Goal: Ask a question

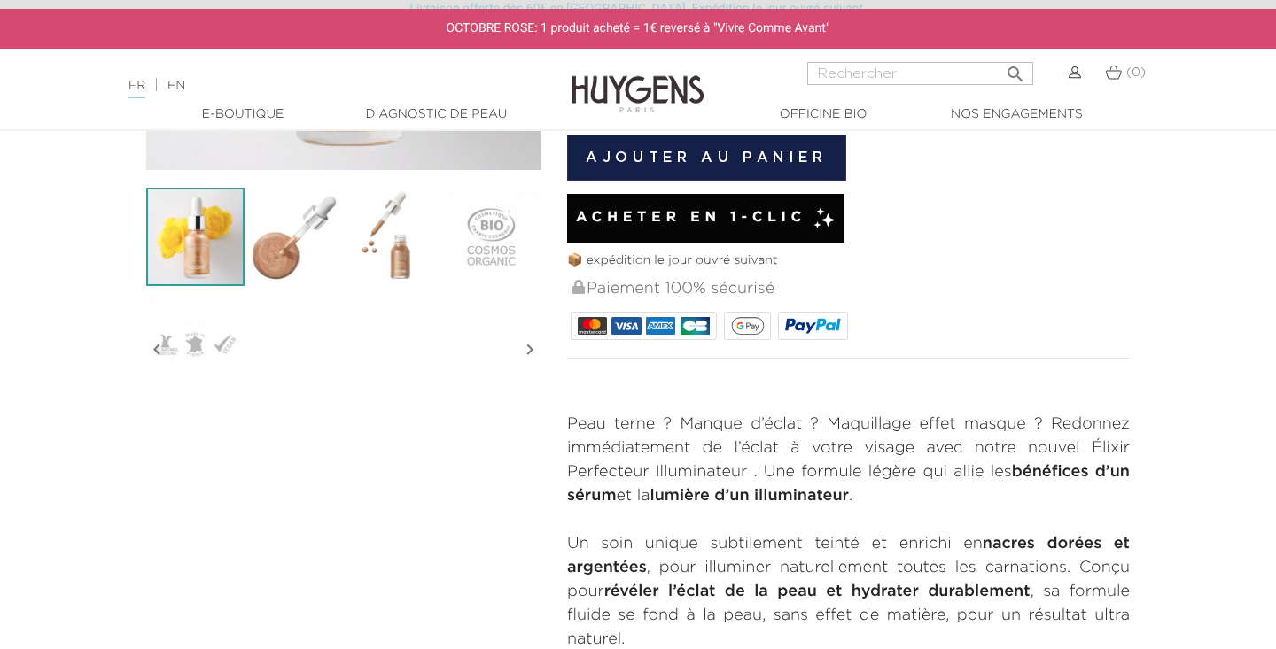
scroll to position [475, 0]
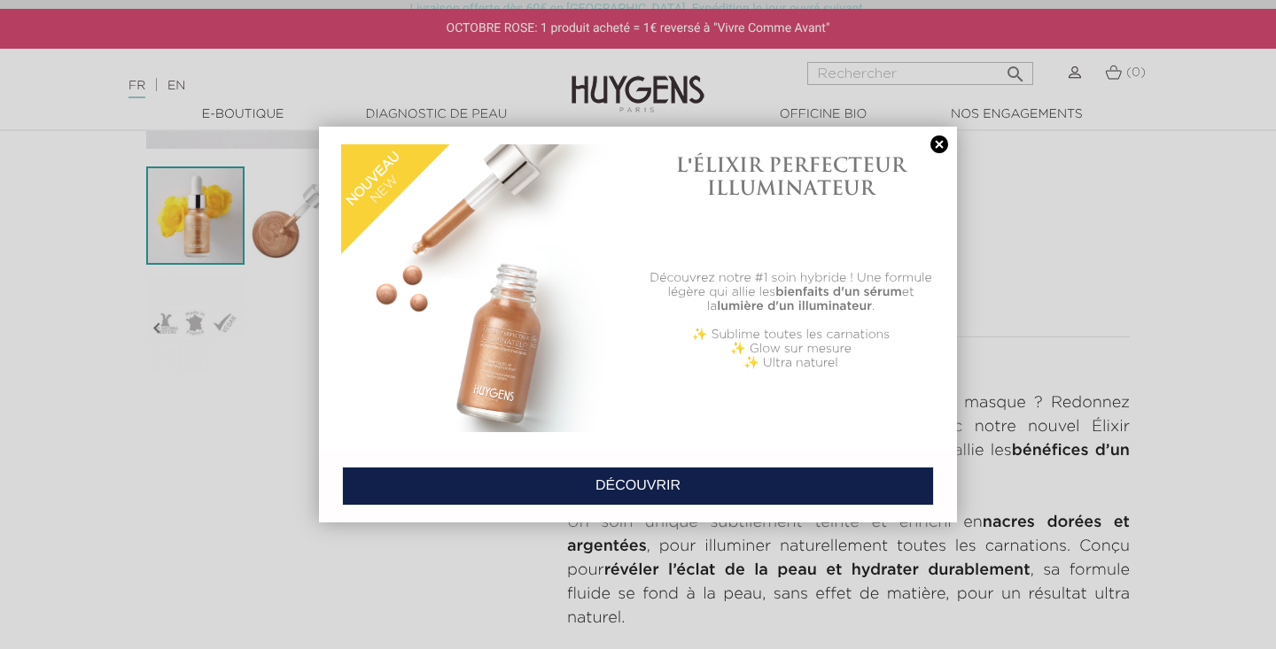
click at [937, 142] on link at bounding box center [939, 145] width 25 height 19
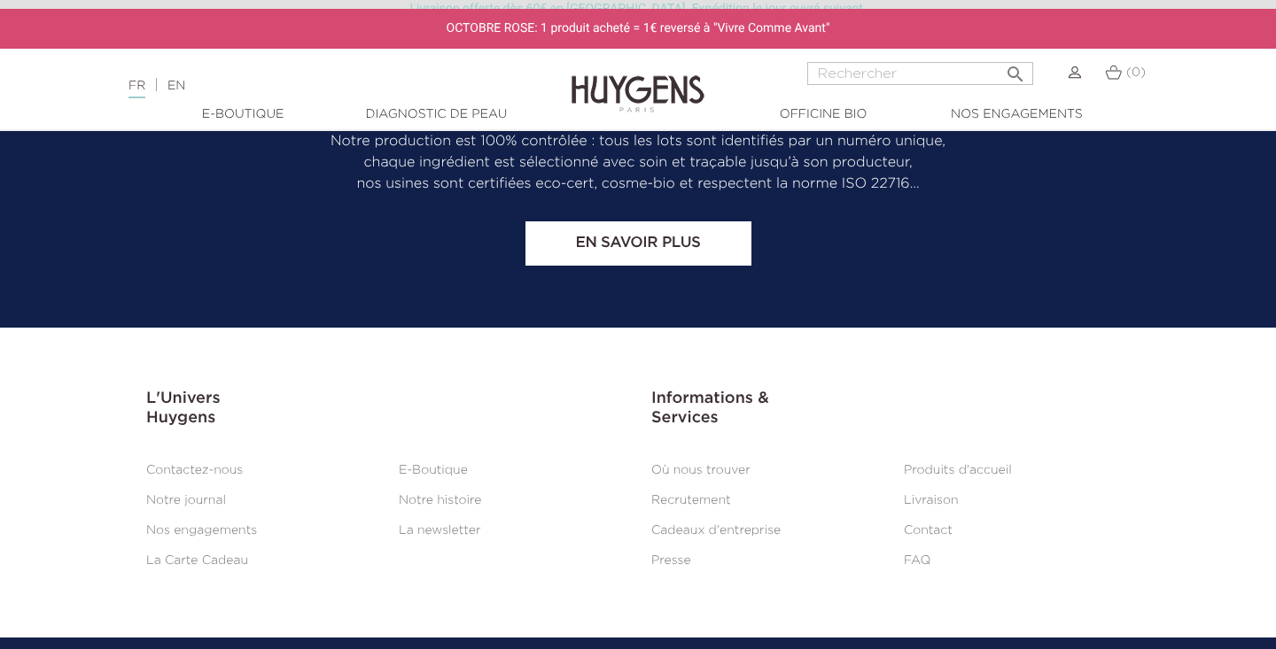
scroll to position [3539, 0]
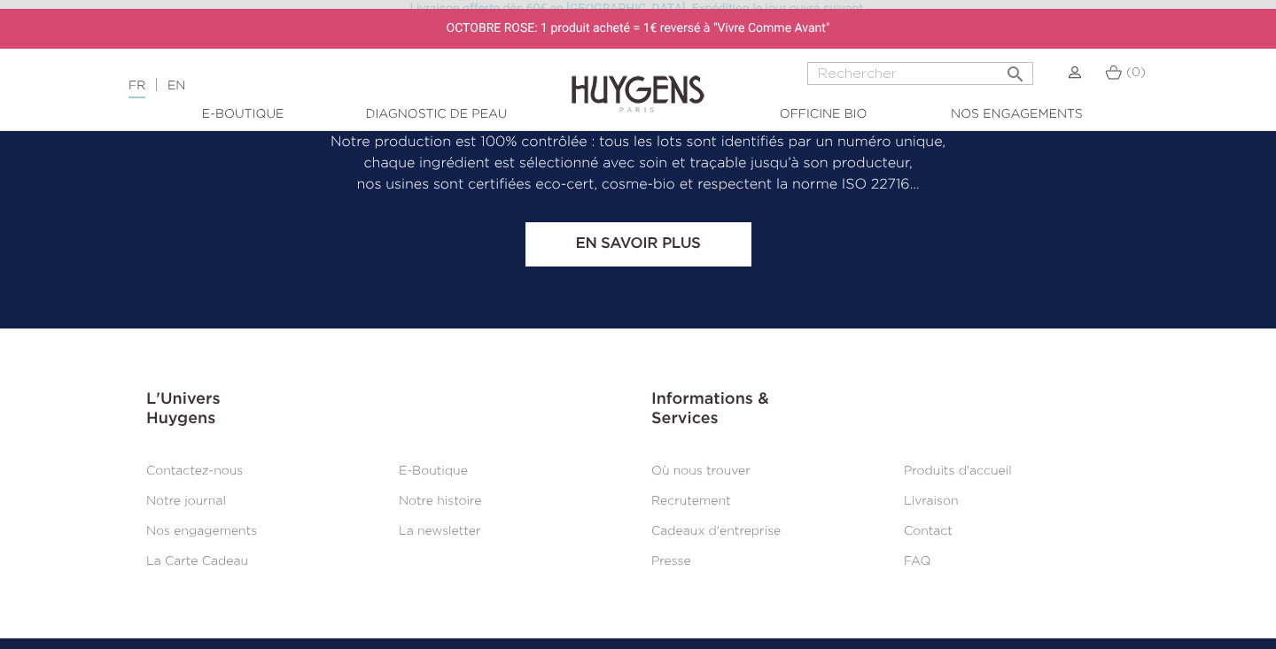
click at [936, 525] on link "Contact" at bounding box center [928, 531] width 49 height 12
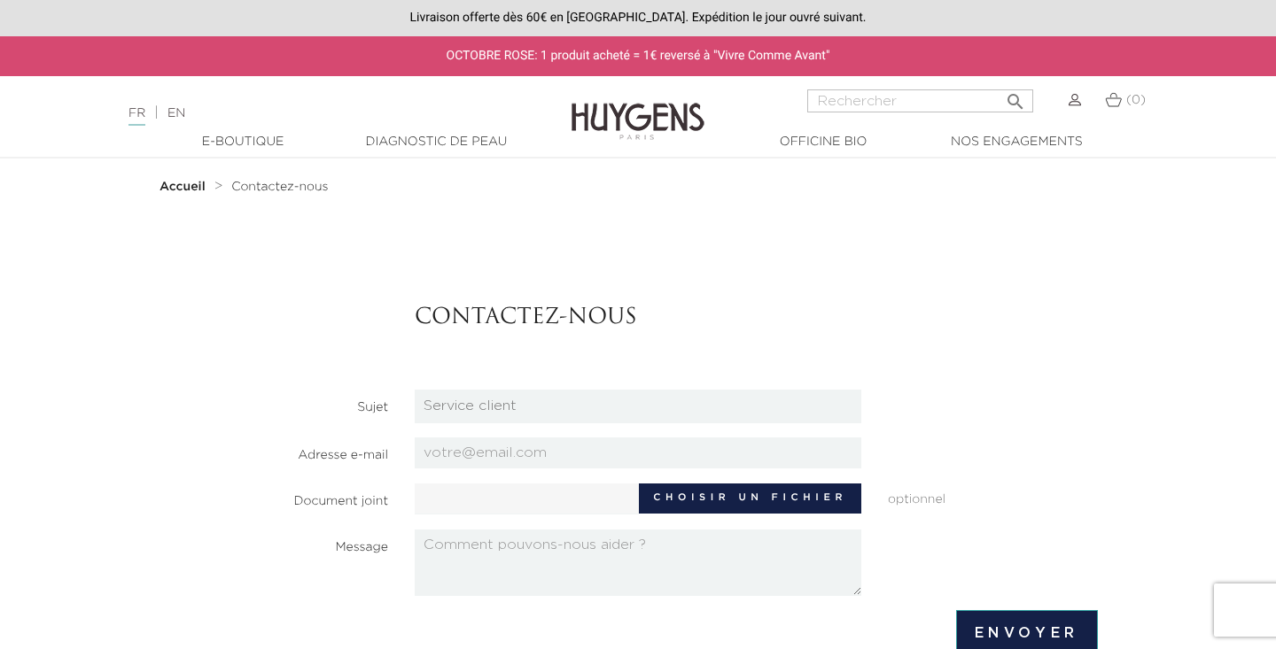
click at [269, 580] on div "Message" at bounding box center [638, 563] width 946 height 66
click at [445, 450] on input "email" at bounding box center [638, 453] width 447 height 31
type input "jaquelinem@bluewin.ch"
click at [424, 542] on textarea at bounding box center [638, 563] width 447 height 66
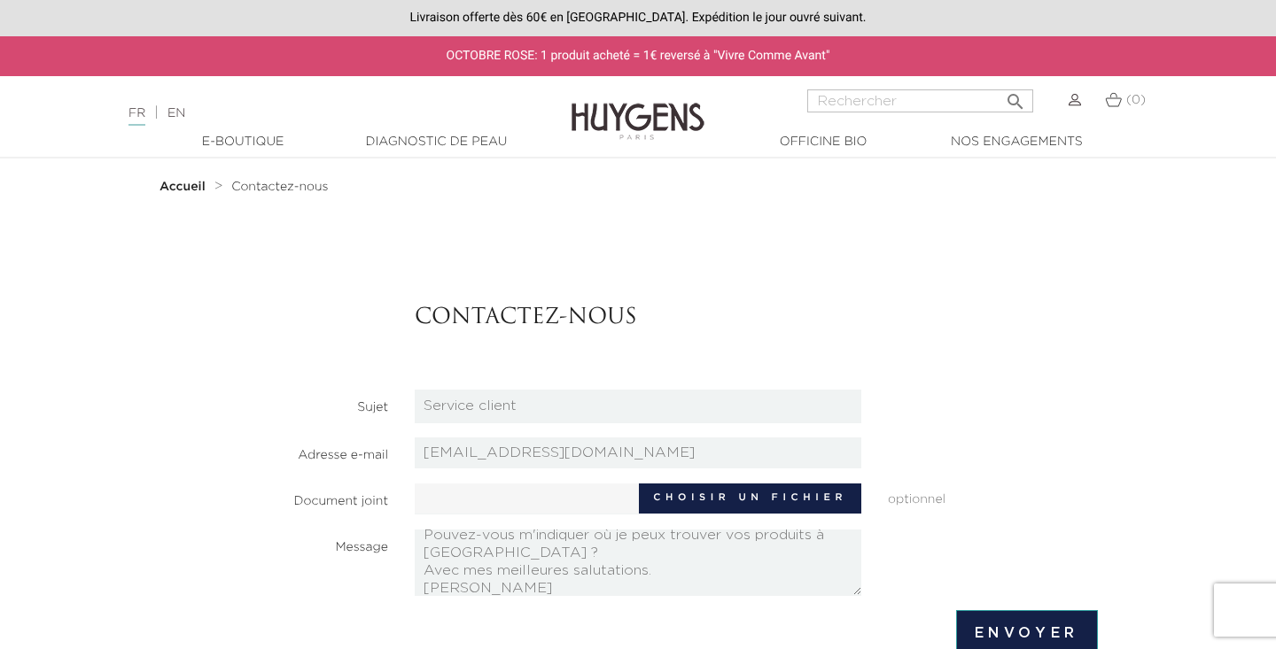
type textarea "Bonjour, Pouvez-vous m'indiquer où je peux trouver vos produits à Genève ? Avec…"
click at [1021, 627] on input "Envoyer" at bounding box center [1027, 633] width 142 height 46
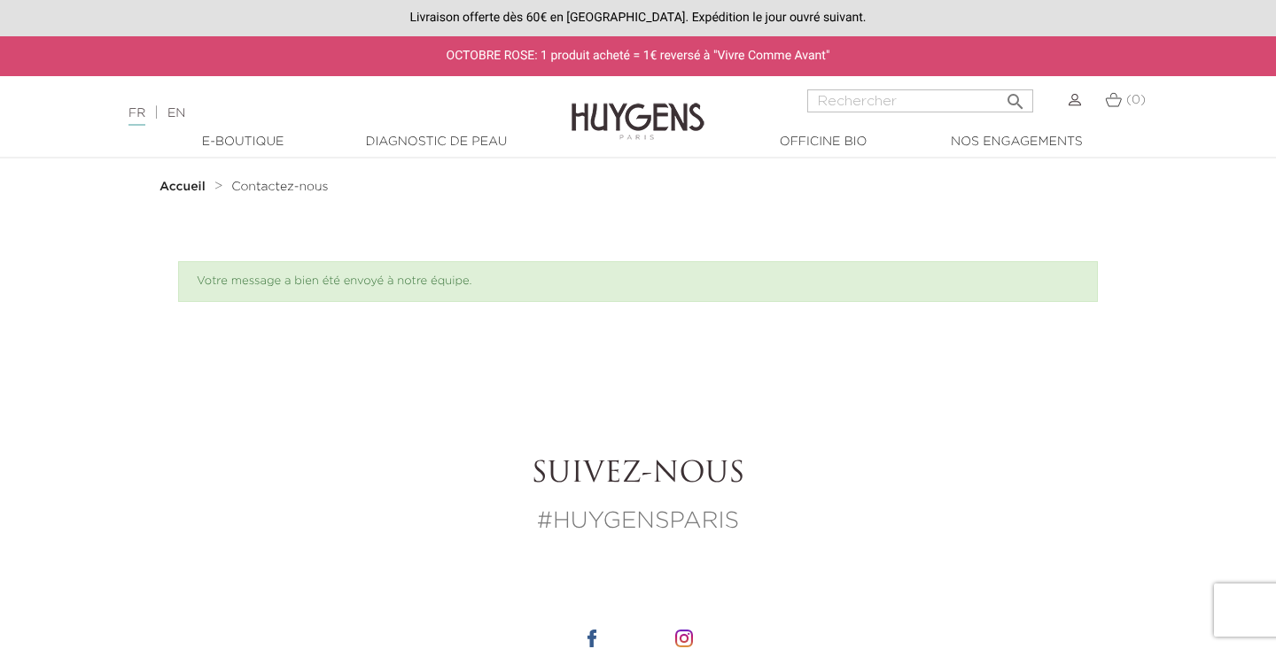
click at [823, 136] on link "  Officine Bio" at bounding box center [822, 142] width 177 height 19
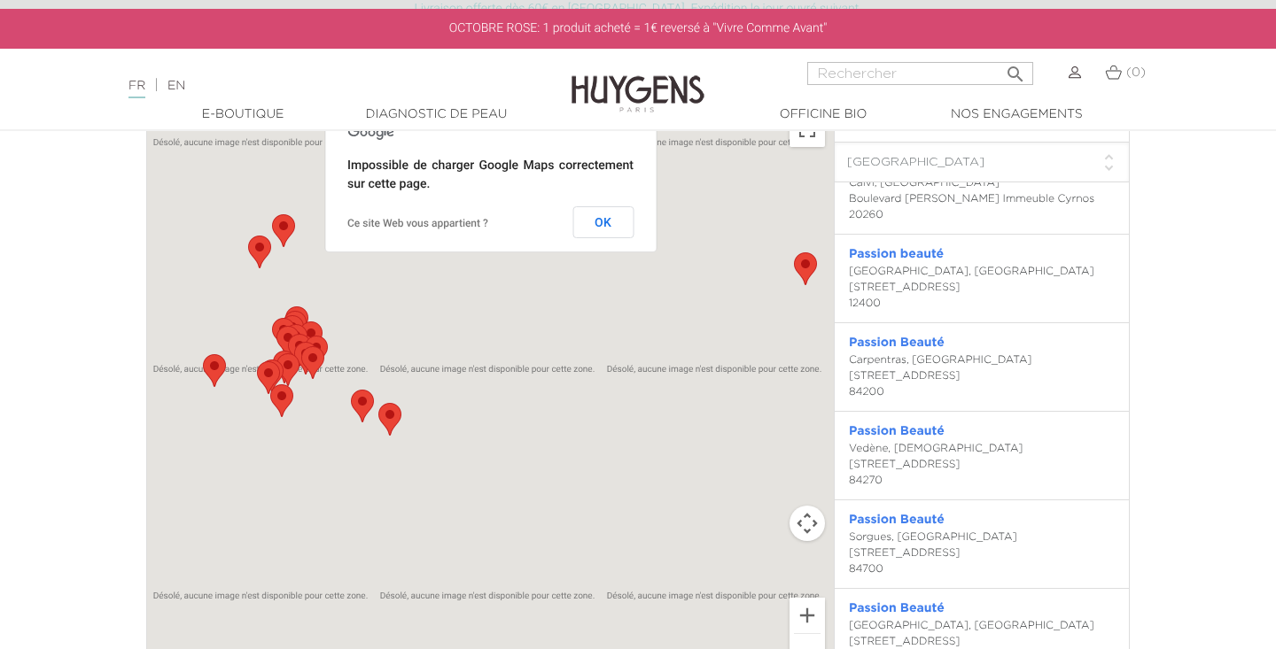
scroll to position [2257, 0]
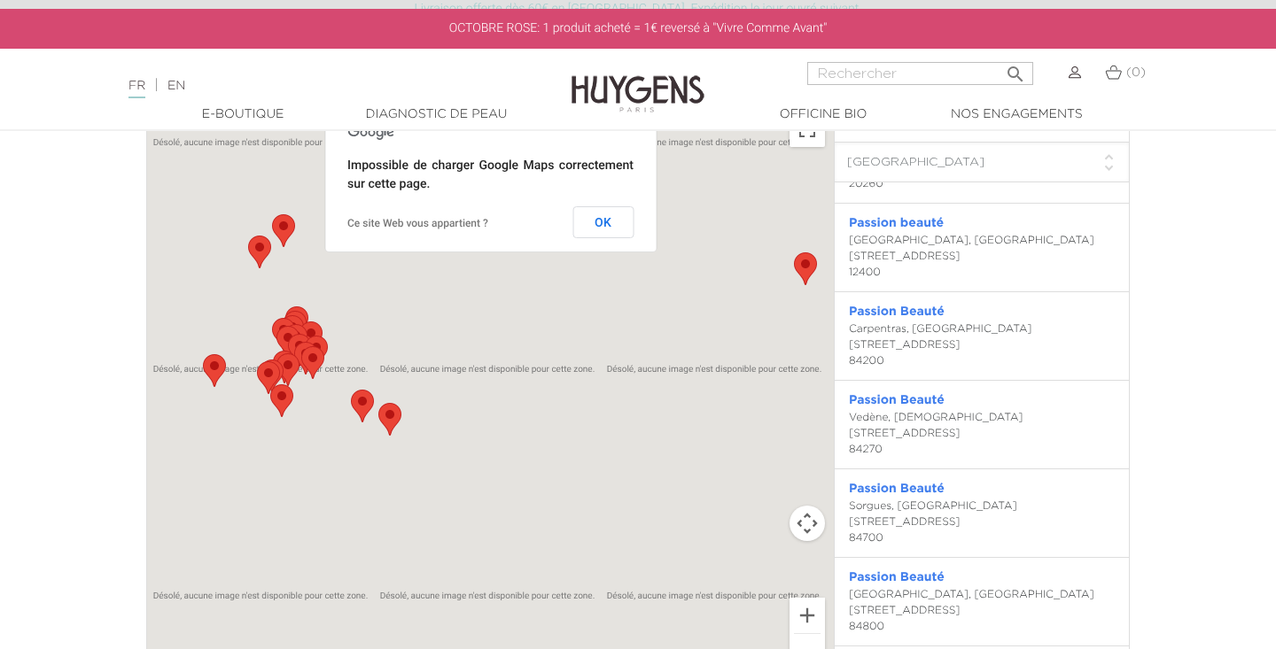
click at [1108, 167] on select "Filtre pays Tous les pays [GEOGRAPHIC_DATA] [GEOGRAPHIC_DATA] [GEOGRAPHIC_DATA]…" at bounding box center [982, 163] width 294 height 40
select select "CH"
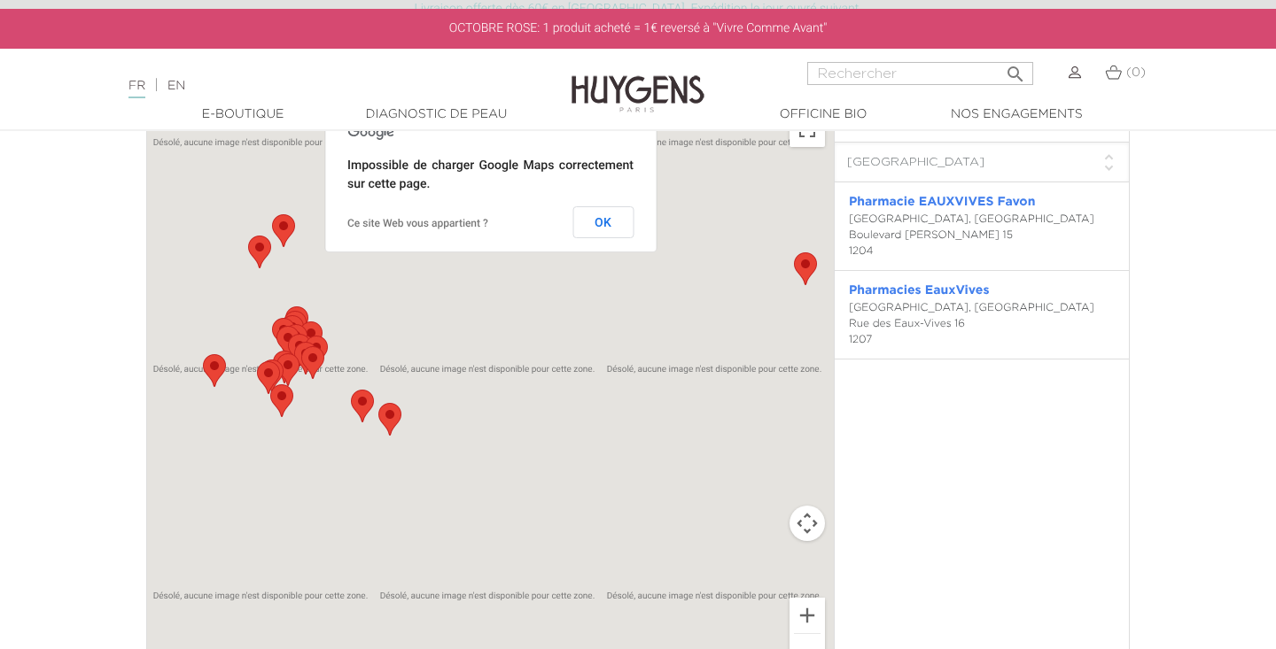
scroll to position [0, 0]
